Goal: Task Accomplishment & Management: Manage account settings

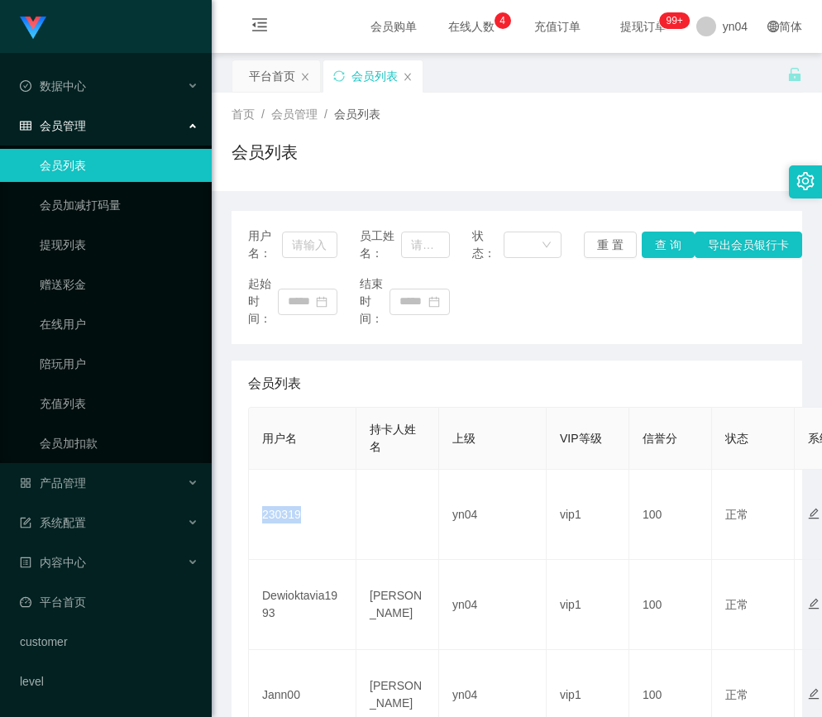
click at [279, 517] on td "230319" at bounding box center [303, 515] width 108 height 90
click at [317, 514] on td "081318906271" at bounding box center [303, 515] width 108 height 90
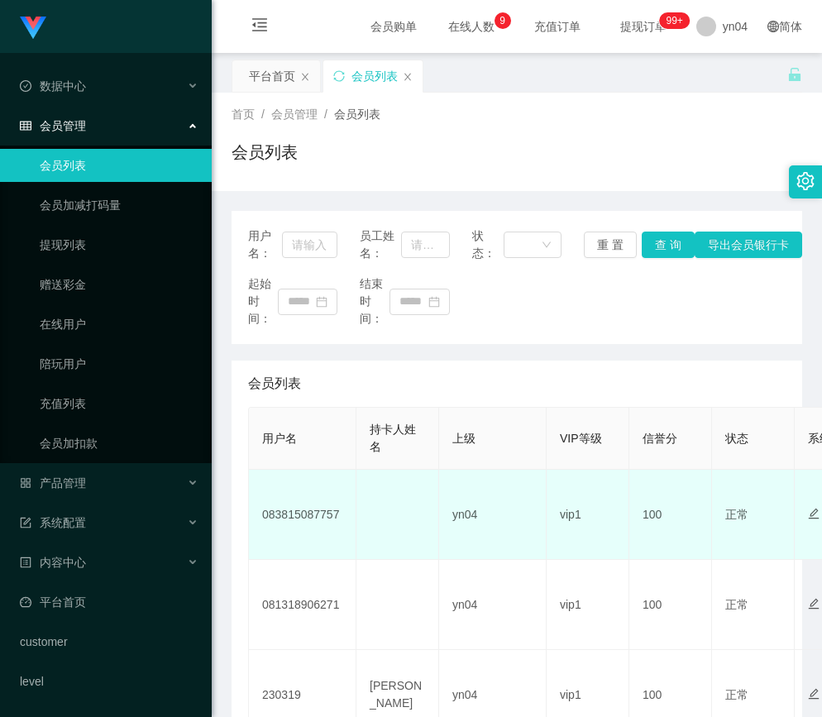
click at [318, 513] on td "083815087757" at bounding box center [303, 515] width 108 height 90
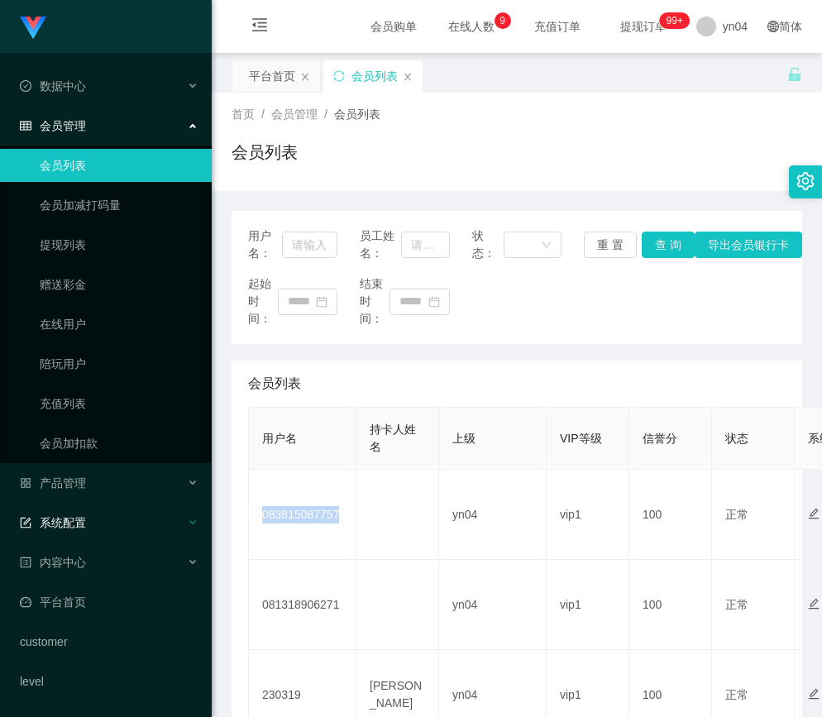
copy td "083815087757"
